Goal: Find specific page/section

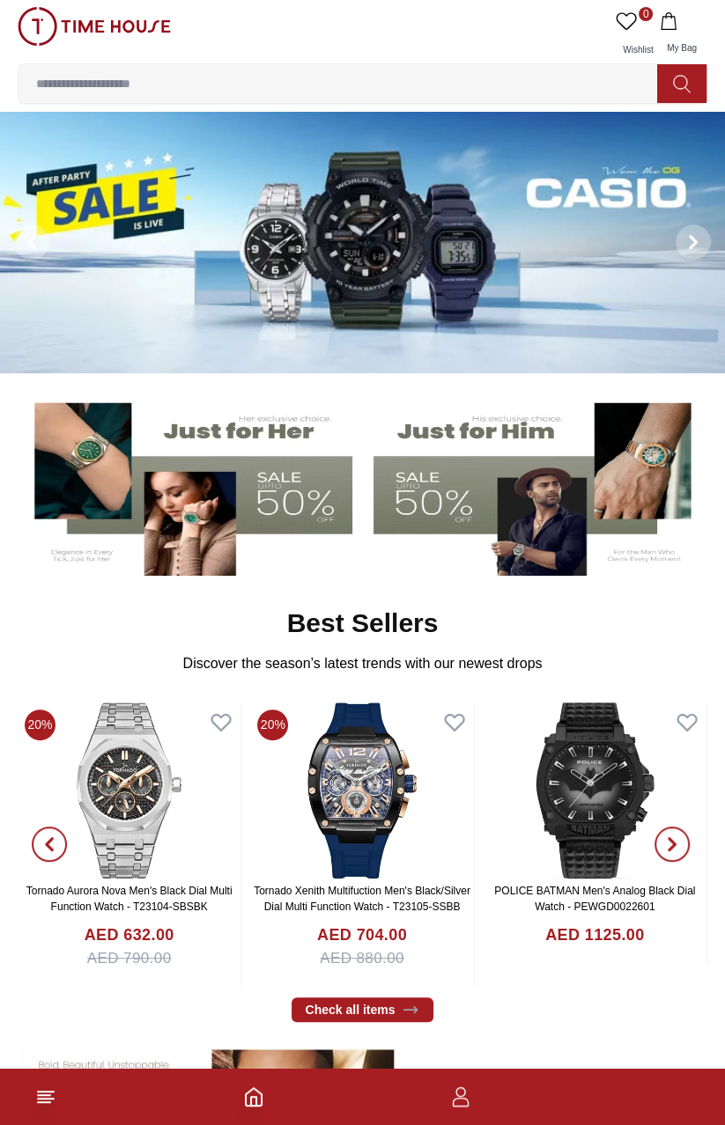
click at [120, 202] on img at bounding box center [362, 242] width 725 height 262
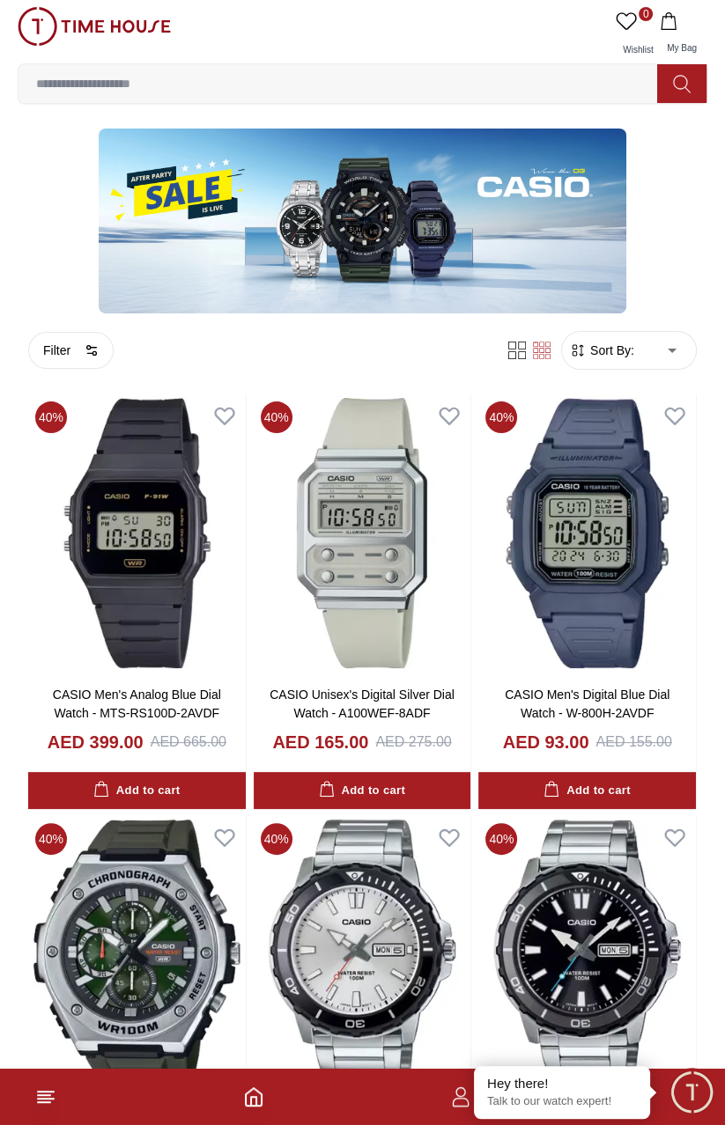
click at [29, 1120] on footer at bounding box center [362, 1097] width 725 height 56
click at [26, 1103] on footer at bounding box center [362, 1097] width 725 height 56
click at [42, 1095] on line at bounding box center [44, 1095] width 12 height 0
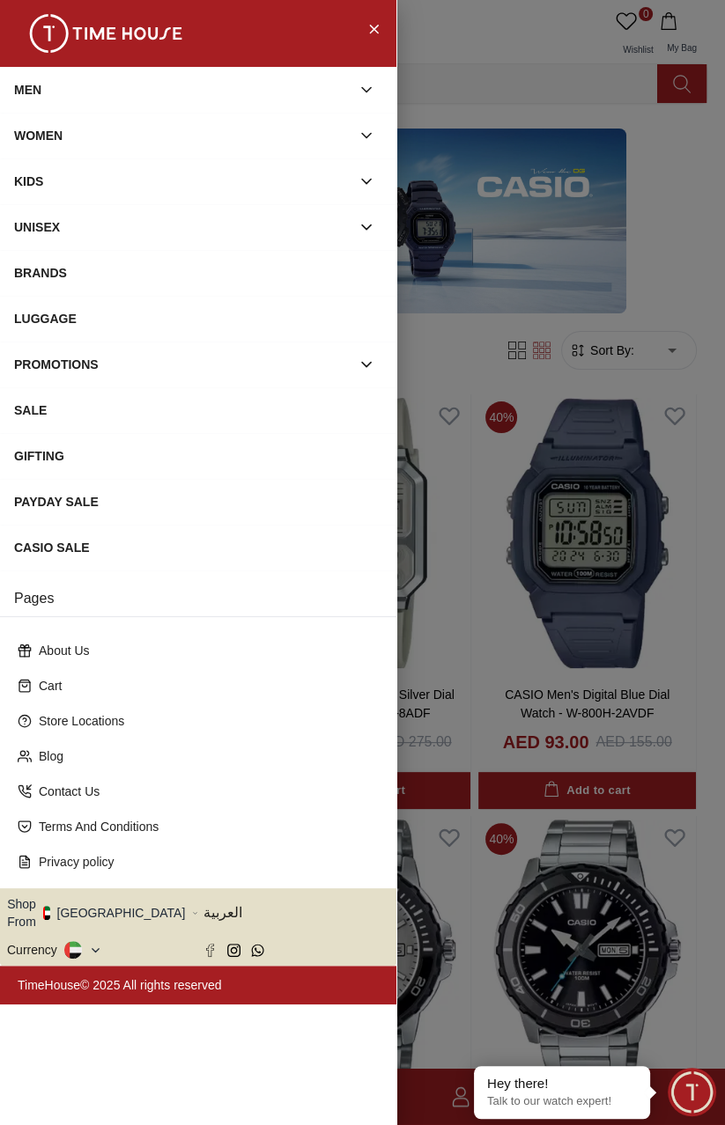
click at [76, 931] on button "Shop From [GEOGRAPHIC_DATA]" at bounding box center [102, 912] width 191 height 35
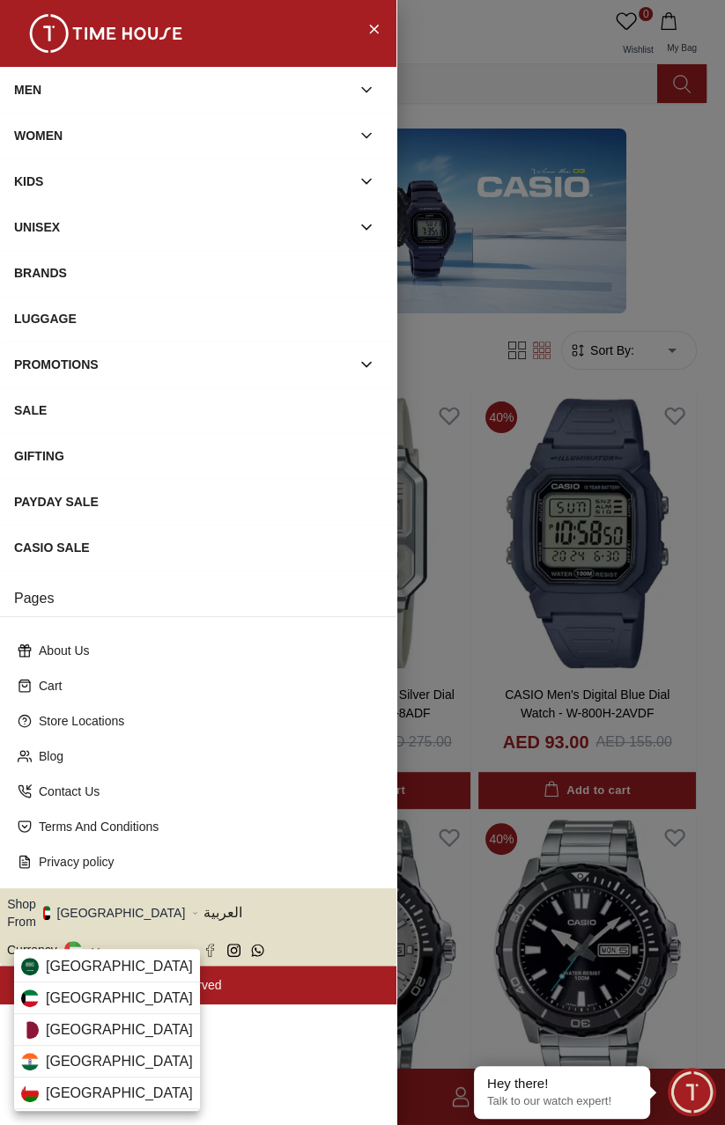
click at [120, 1031] on div "[GEOGRAPHIC_DATA]" at bounding box center [107, 1030] width 186 height 32
